Goal: Check status

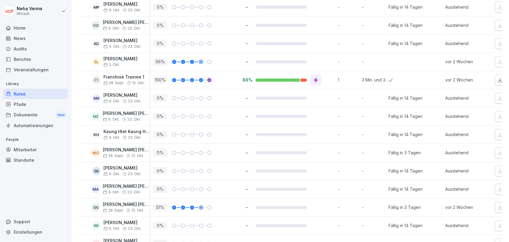
scroll to position [671, 0]
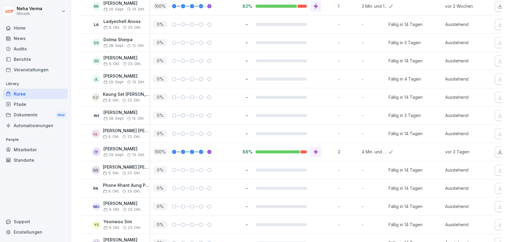
click at [208, 161] on div "0 %" at bounding box center [194, 170] width 89 height 18
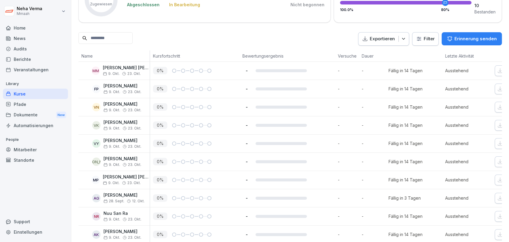
scroll to position [116, 0]
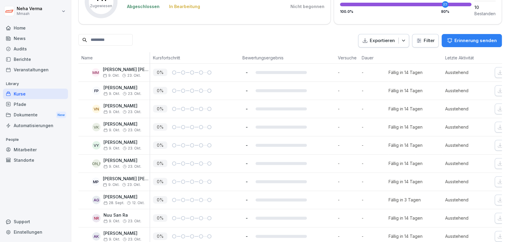
click at [25, 103] on div "Pfade" at bounding box center [35, 104] width 65 height 10
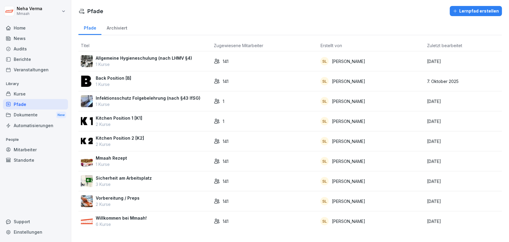
click at [350, 59] on p "[PERSON_NAME]" at bounding box center [348, 61] width 33 height 6
